Goal: Task Accomplishment & Management: Manage account settings

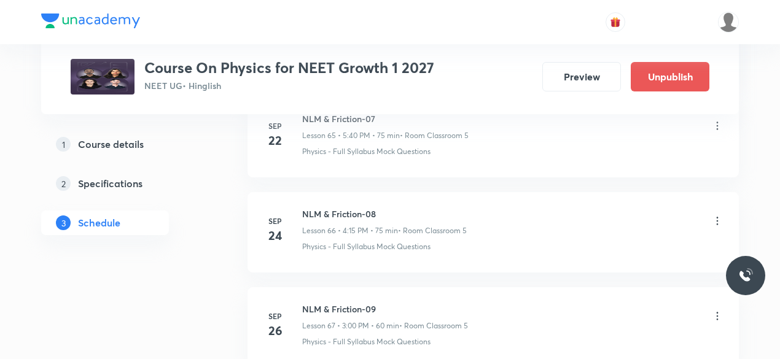
scroll to position [7065, 0]
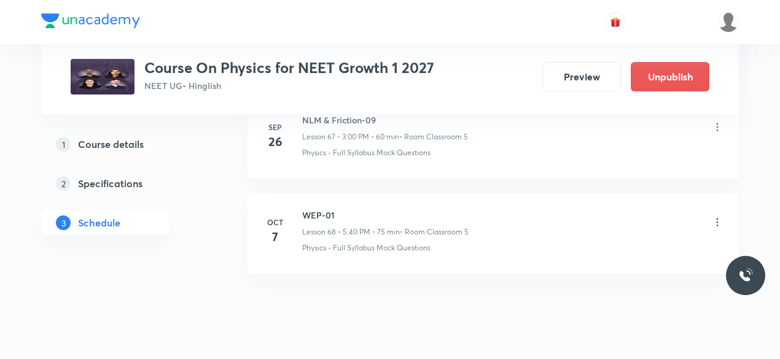
click at [716, 216] on icon at bounding box center [717, 222] width 12 height 12
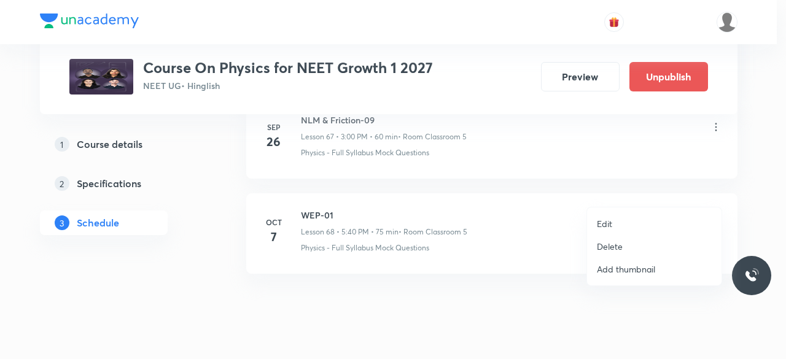
click at [619, 247] on p "Delete" at bounding box center [610, 246] width 26 height 13
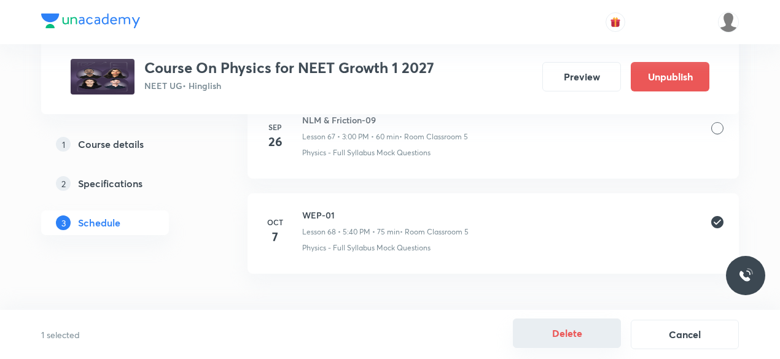
click at [584, 331] on button "Delete" at bounding box center [567, 333] width 108 height 29
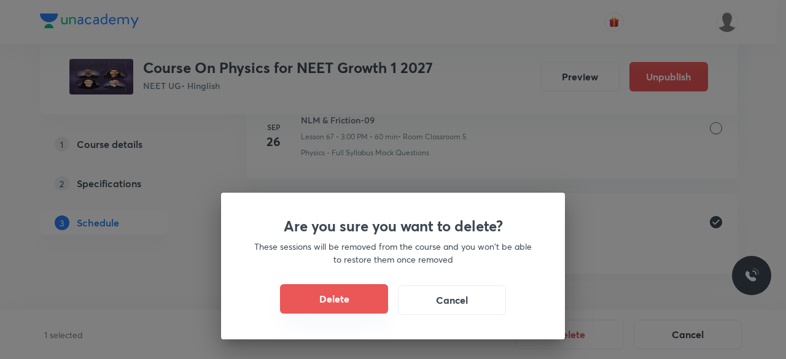
click at [356, 300] on button "Delete" at bounding box center [334, 298] width 108 height 29
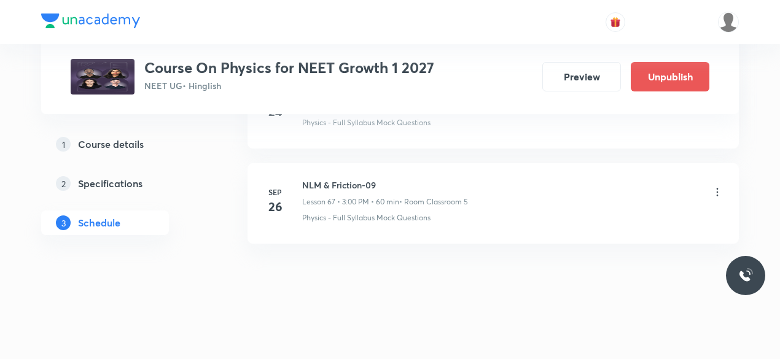
scroll to position [6970, 0]
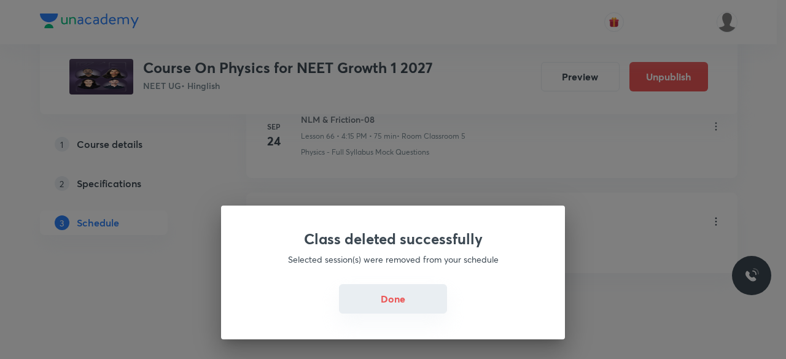
click at [362, 295] on button "Done" at bounding box center [393, 298] width 108 height 29
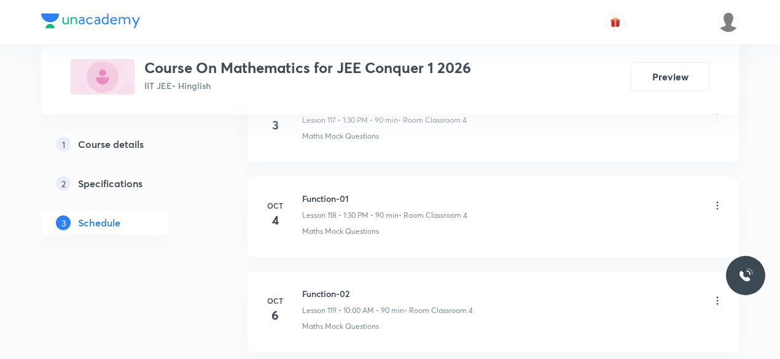
scroll to position [11839, 0]
